Goal: Task Accomplishment & Management: Manage account settings

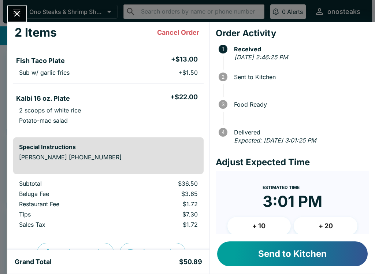
scroll to position [52, 0]
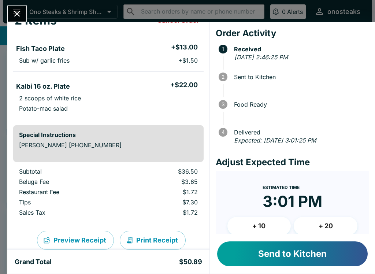
click at [323, 258] on button "Send to Kitchen" at bounding box center [292, 254] width 151 height 25
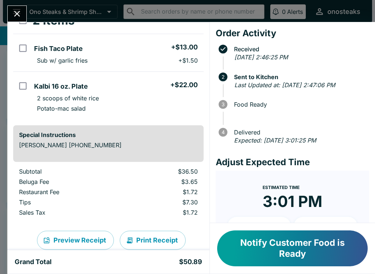
click at [253, 243] on button "Notify Customer Food is Ready" at bounding box center [292, 249] width 151 height 36
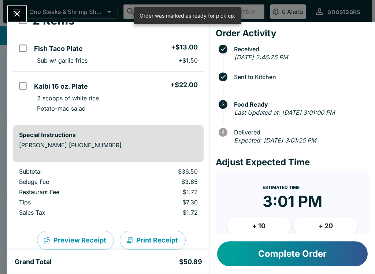
click at [15, 12] on icon "Close" at bounding box center [17, 14] width 6 height 6
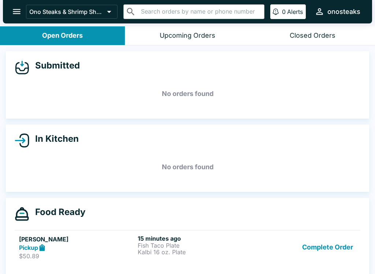
click at [312, 259] on button "Complete Order" at bounding box center [327, 247] width 57 height 25
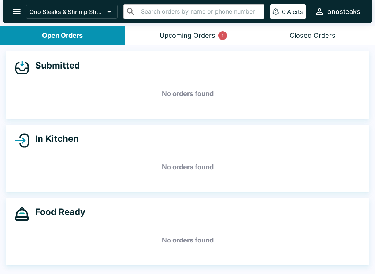
click at [219, 27] on button "Upcoming Orders 1" at bounding box center [187, 35] width 125 height 19
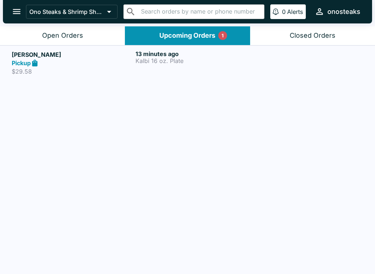
click at [180, 60] on p "Kalbi 16 oz. Plate" at bounding box center [196, 61] width 121 height 7
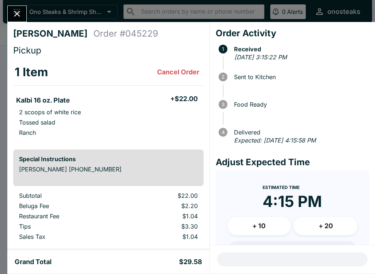
click at [18, 11] on icon "Close" at bounding box center [17, 14] width 10 height 10
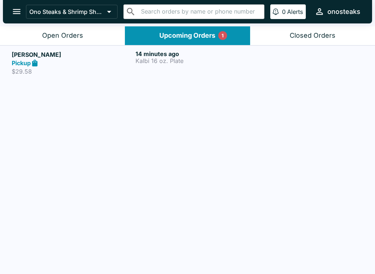
click at [129, 18] on div "​ ​" at bounding box center [194, 11] width 141 height 15
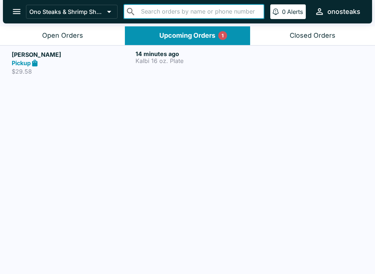
click at [132, 21] on div "Ono Steaks & Shrimp Shack ​ ​ 0 Alerts onosteaks" at bounding box center [187, 11] width 369 height 23
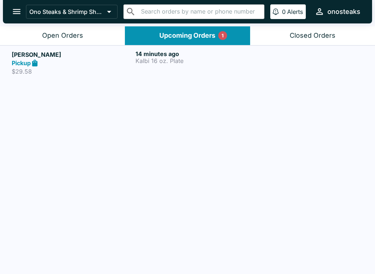
click at [122, 56] on h5 "[PERSON_NAME]" at bounding box center [72, 54] width 121 height 9
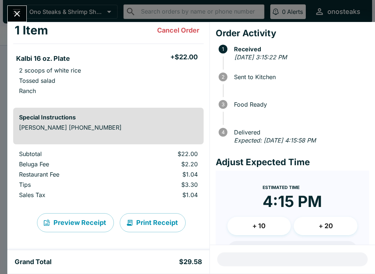
scroll to position [42, 0]
click at [12, 15] on button "Close" at bounding box center [17, 14] width 19 height 16
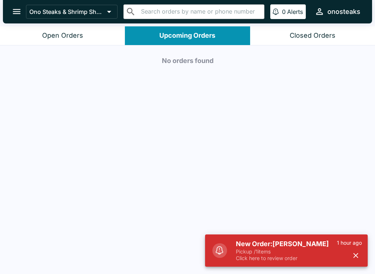
click at [294, 254] on p "Pickup / 1 items" at bounding box center [286, 251] width 101 height 7
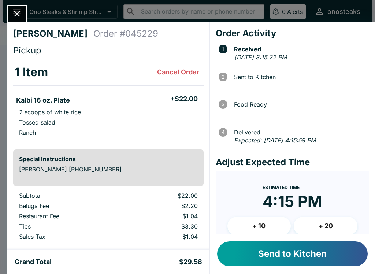
click at [305, 255] on button "Send to Kitchen" at bounding box center [292, 254] width 151 height 25
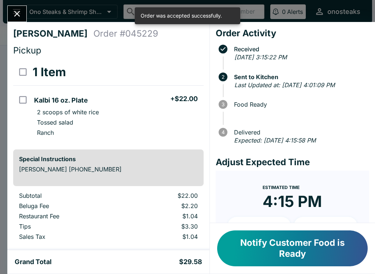
click at [14, 12] on icon "Close" at bounding box center [17, 14] width 10 height 10
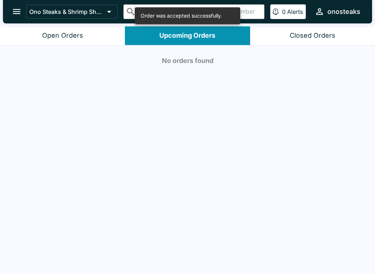
click at [66, 35] on div "Open Orders" at bounding box center [62, 36] width 41 height 8
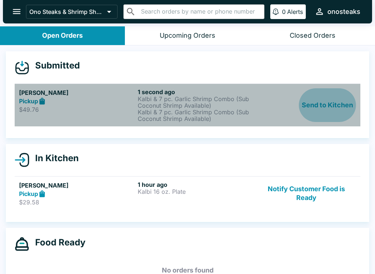
click at [341, 106] on button "Send to Kitchen" at bounding box center [327, 105] width 57 height 34
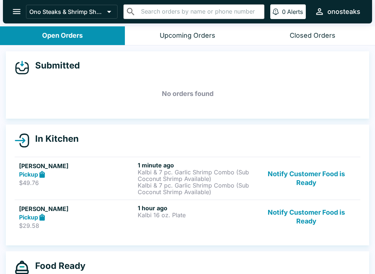
click at [314, 214] on button "Notify Customer Food is Ready" at bounding box center [306, 217] width 99 height 25
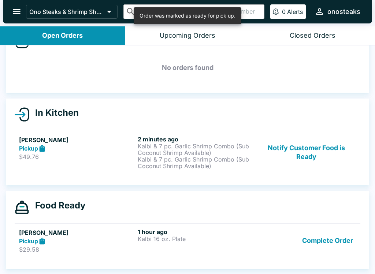
scroll to position [26, 0]
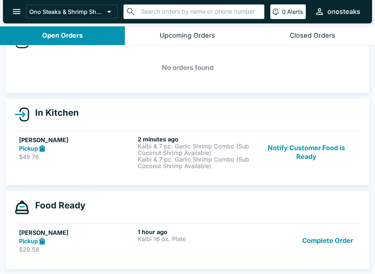
click at [295, 146] on button "Notify Customer Food is Ready" at bounding box center [306, 153] width 99 height 34
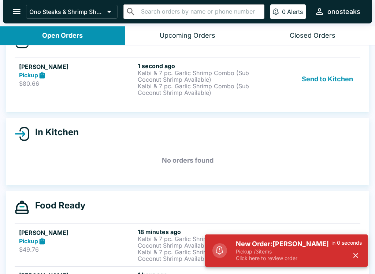
click at [67, 86] on p "$80.66" at bounding box center [77, 83] width 116 height 7
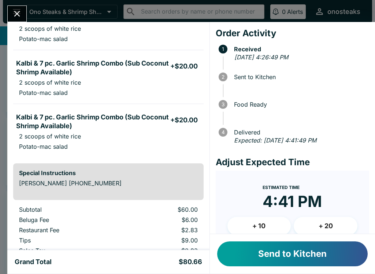
scroll to position [90, 0]
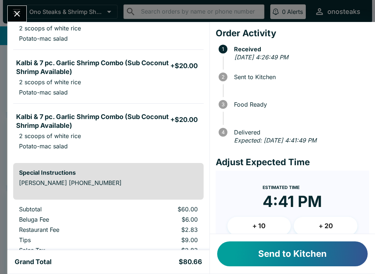
click at [308, 258] on button "Send to Kitchen" at bounding box center [292, 254] width 151 height 25
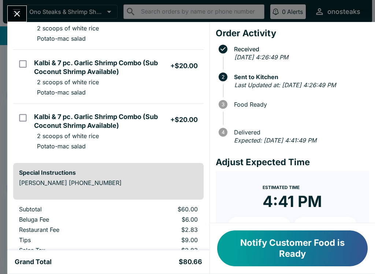
click at [13, 11] on icon "Close" at bounding box center [17, 14] width 10 height 10
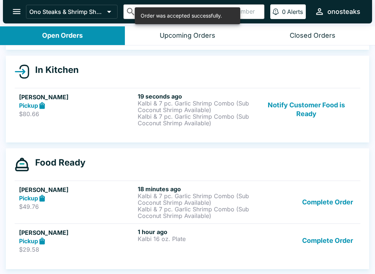
scroll to position [69, 0]
click at [350, 201] on button "Complete Order" at bounding box center [327, 202] width 57 height 34
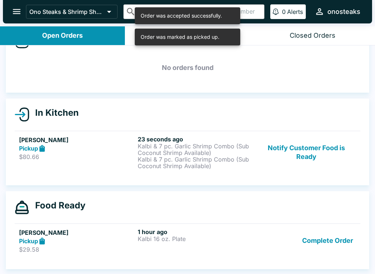
scroll to position [26, 0]
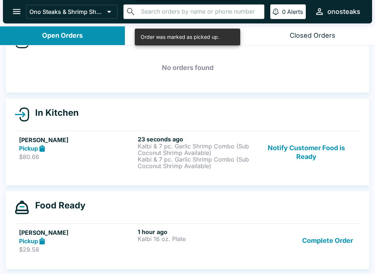
click at [341, 241] on button "Complete Order" at bounding box center [327, 240] width 57 height 25
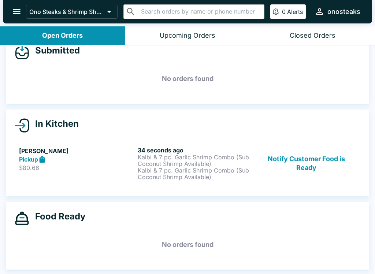
click at [11, 12] on button "open drawer" at bounding box center [16, 11] width 19 height 19
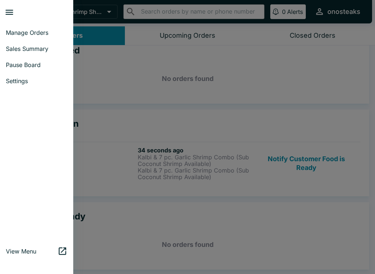
click at [34, 33] on span "Manage Orders" at bounding box center [37, 32] width 62 height 7
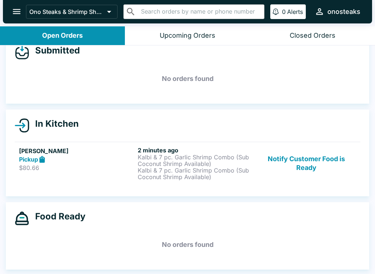
click at [106, 8] on icon at bounding box center [109, 12] width 10 height 10
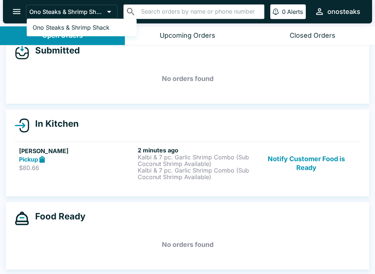
click at [15, 6] on div at bounding box center [187, 137] width 375 height 274
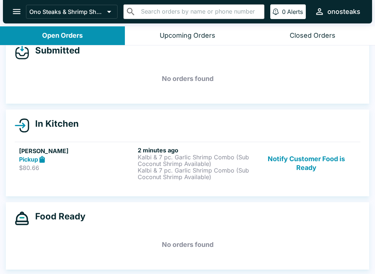
click at [17, 7] on icon "open drawer" at bounding box center [17, 12] width 10 height 10
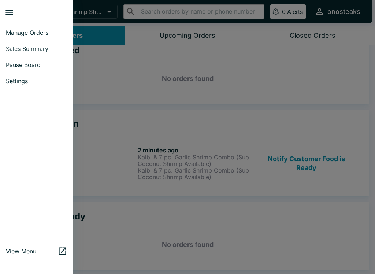
click at [28, 251] on span "View Menu" at bounding box center [32, 251] width 52 height 7
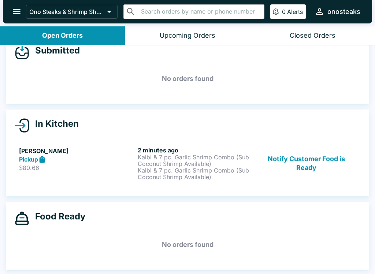
click at [321, 161] on button "Notify Customer Food is Ready" at bounding box center [306, 164] width 99 height 34
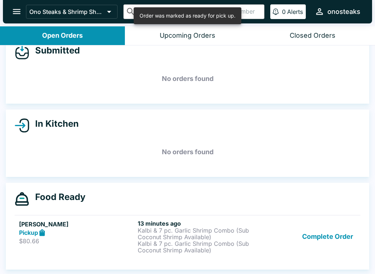
click at [339, 239] on button "Complete Order" at bounding box center [327, 237] width 57 height 34
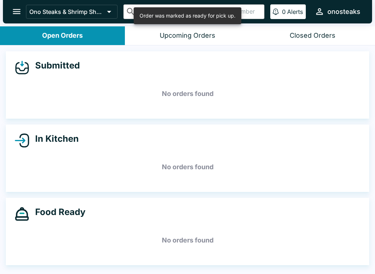
scroll to position [0, 0]
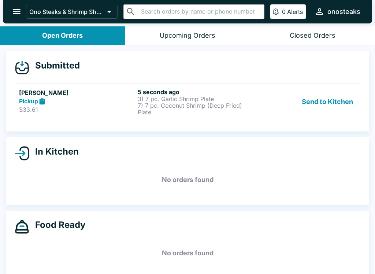
click at [206, 106] on p "7) 7 pc. Coconut Shrimp (Deep Fried) Plate" at bounding box center [196, 108] width 116 height 13
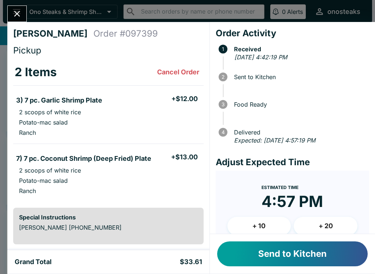
click at [319, 247] on button "Send to Kitchen" at bounding box center [292, 254] width 151 height 25
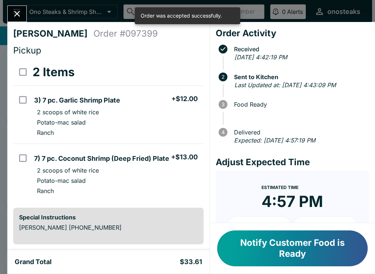
click at [15, 4] on div "[PERSON_NAME] Order # 097399 Pickup 2 Items 3) 7 pc. Garlic Shrimp Plate + $12.…" at bounding box center [187, 137] width 375 height 274
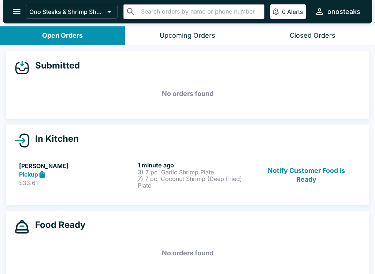
click at [312, 163] on button "Notify Customer Food is Ready" at bounding box center [306, 175] width 99 height 27
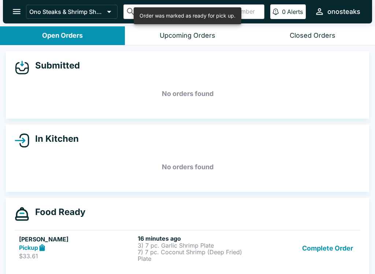
click at [323, 254] on button "Complete Order" at bounding box center [327, 248] width 57 height 27
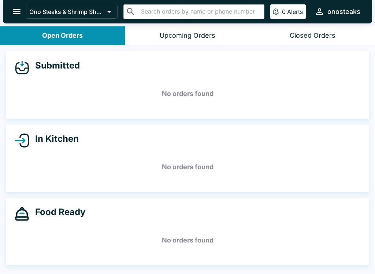
click at [356, 19] on button "onosteaks" at bounding box center [338, 12] width 52 height 16
click at [356, 28] on button "Logout" at bounding box center [353, 29] width 31 height 12
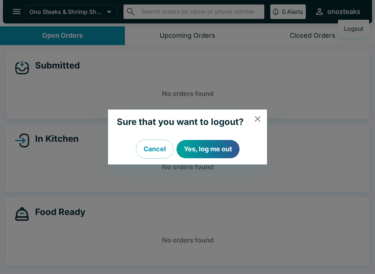
click at [216, 150] on button "Yes, log me out" at bounding box center [208, 149] width 63 height 18
